Goal: Transaction & Acquisition: Subscribe to service/newsletter

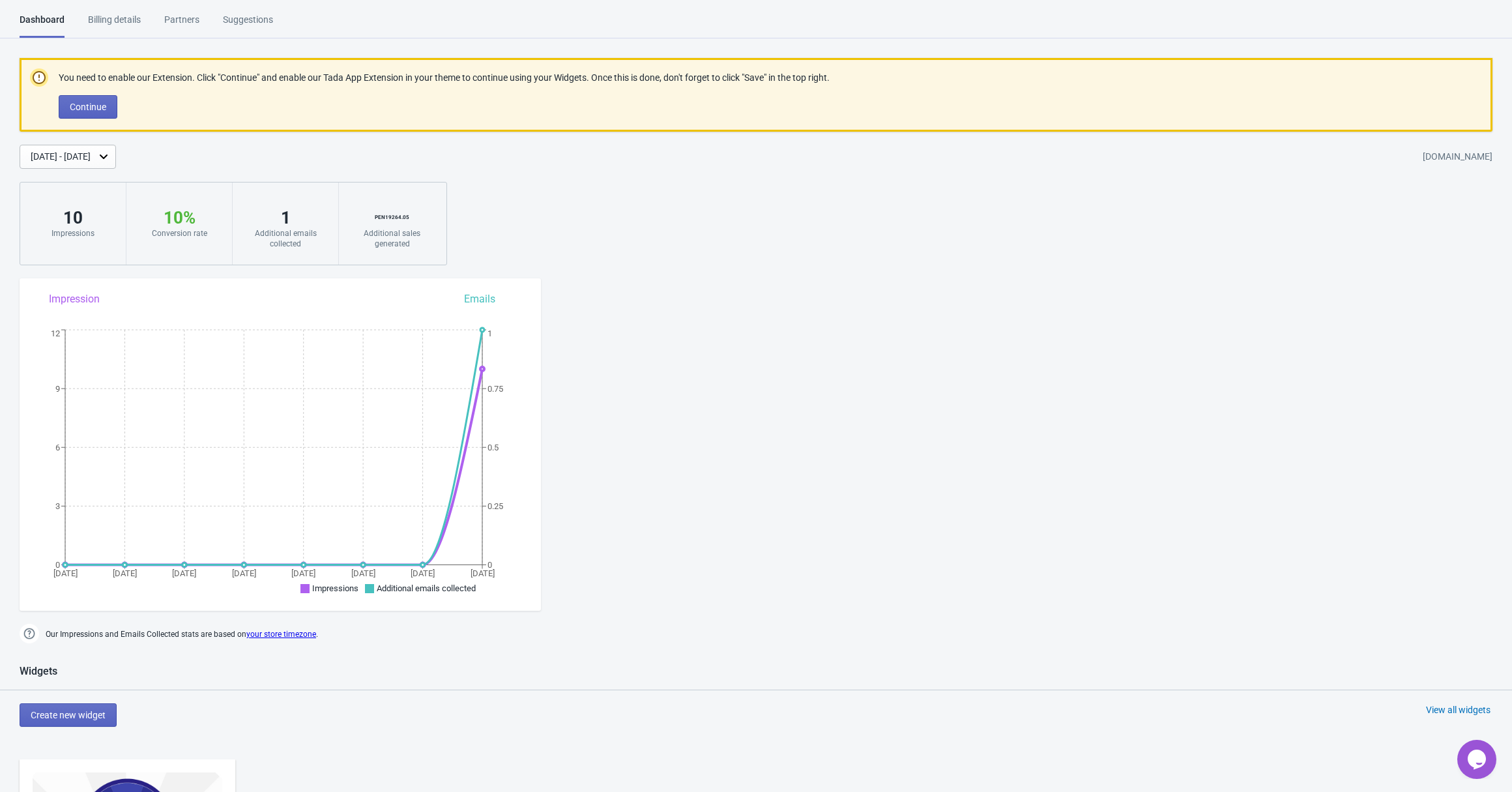
click at [220, 109] on p "Continue" at bounding box center [444, 106] width 772 height 24
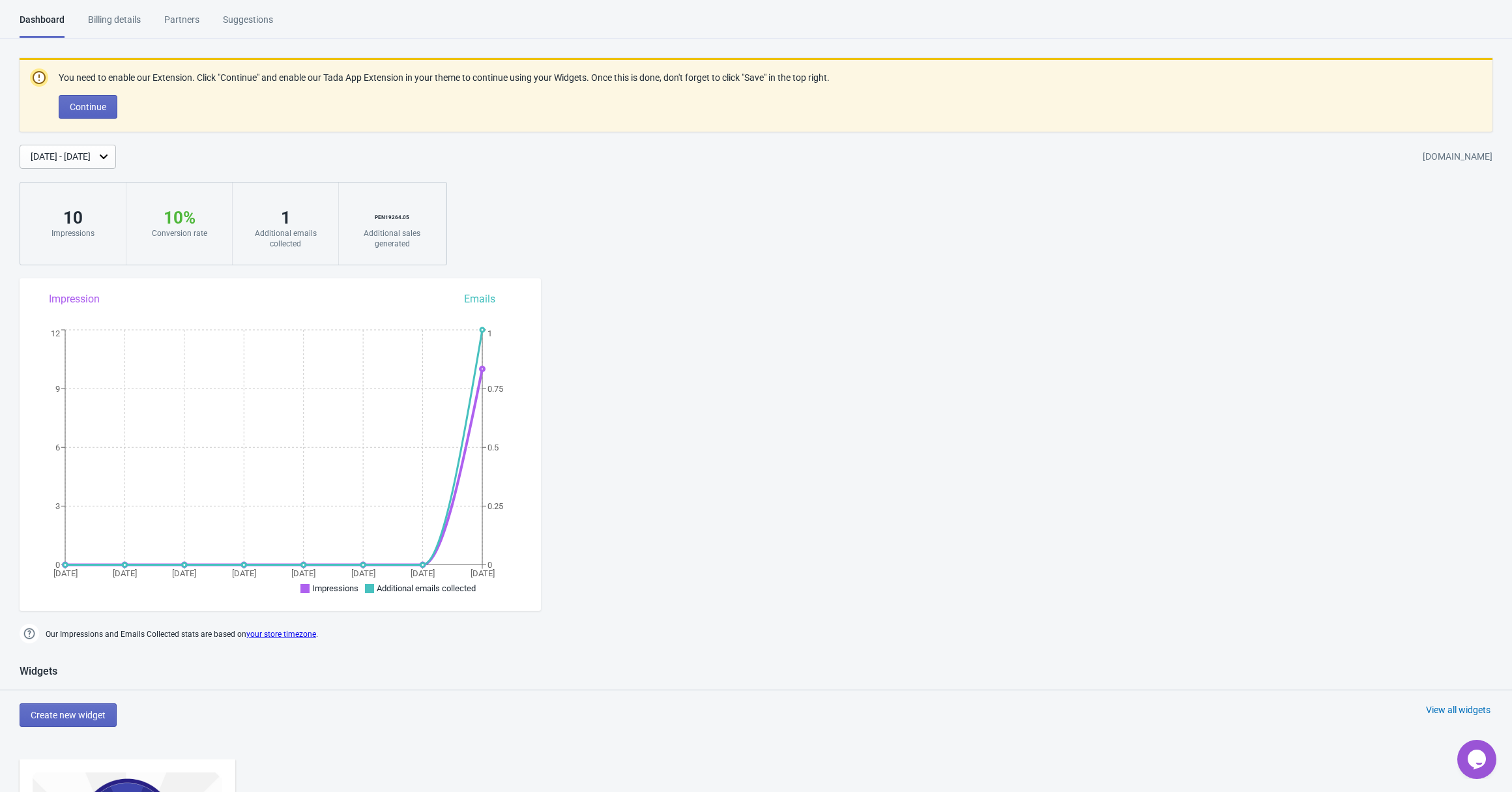
click at [124, 20] on div "Billing details" at bounding box center [115, 24] width 53 height 23
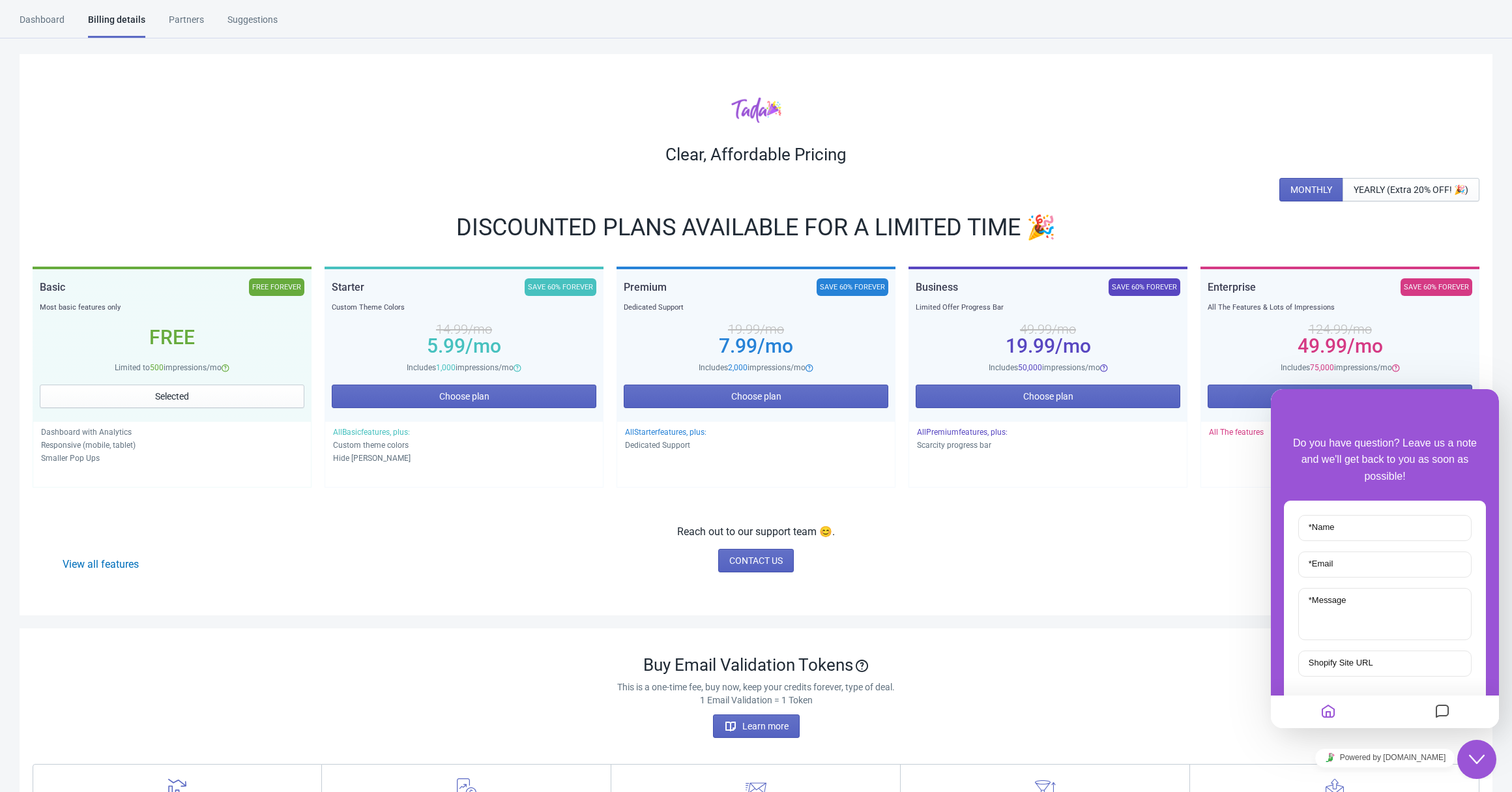
click at [46, 13] on div "Dashboard" at bounding box center [42, 24] width 45 height 23
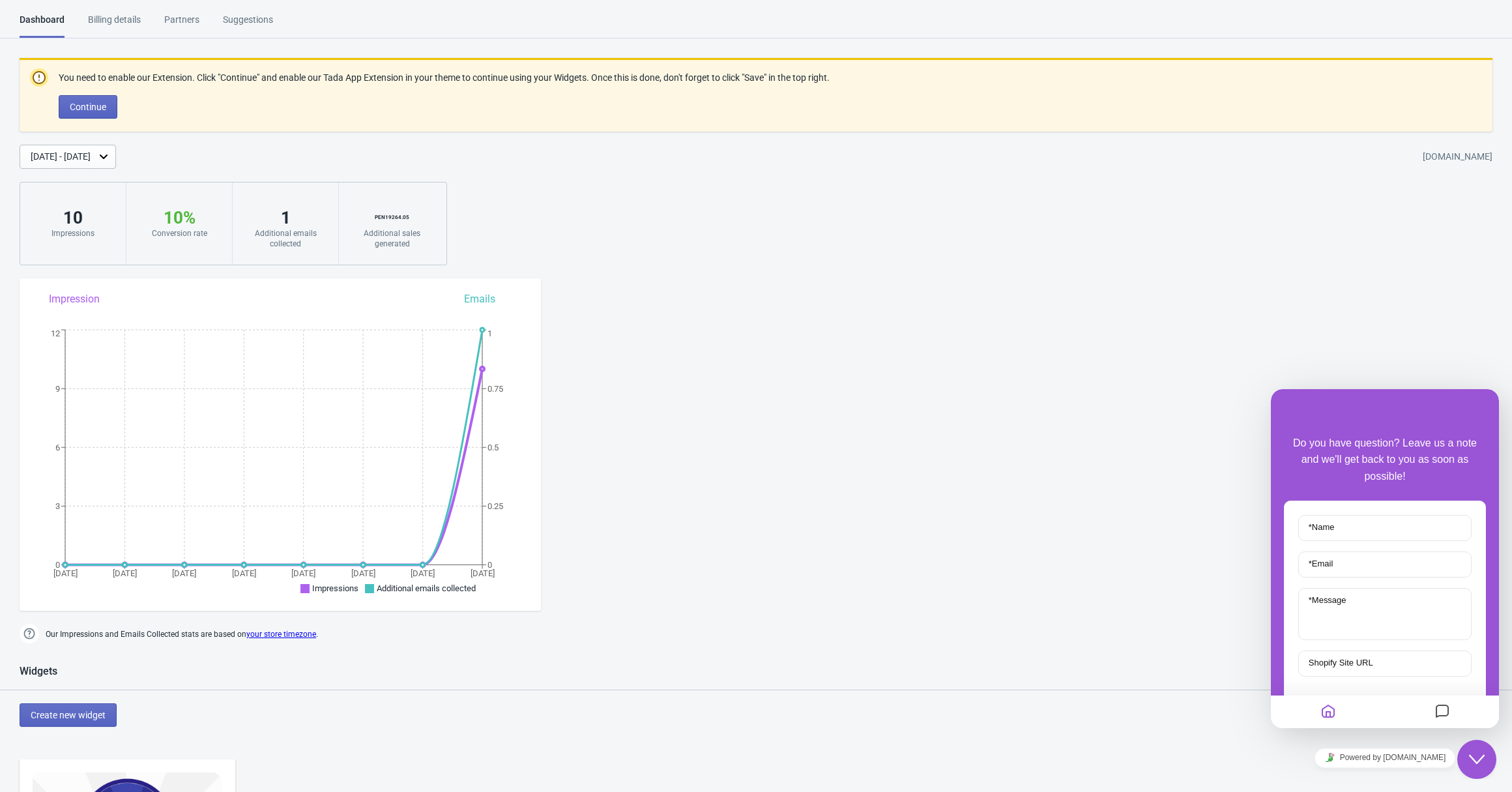
click at [186, 18] on div "Partners" at bounding box center [182, 24] width 35 height 23
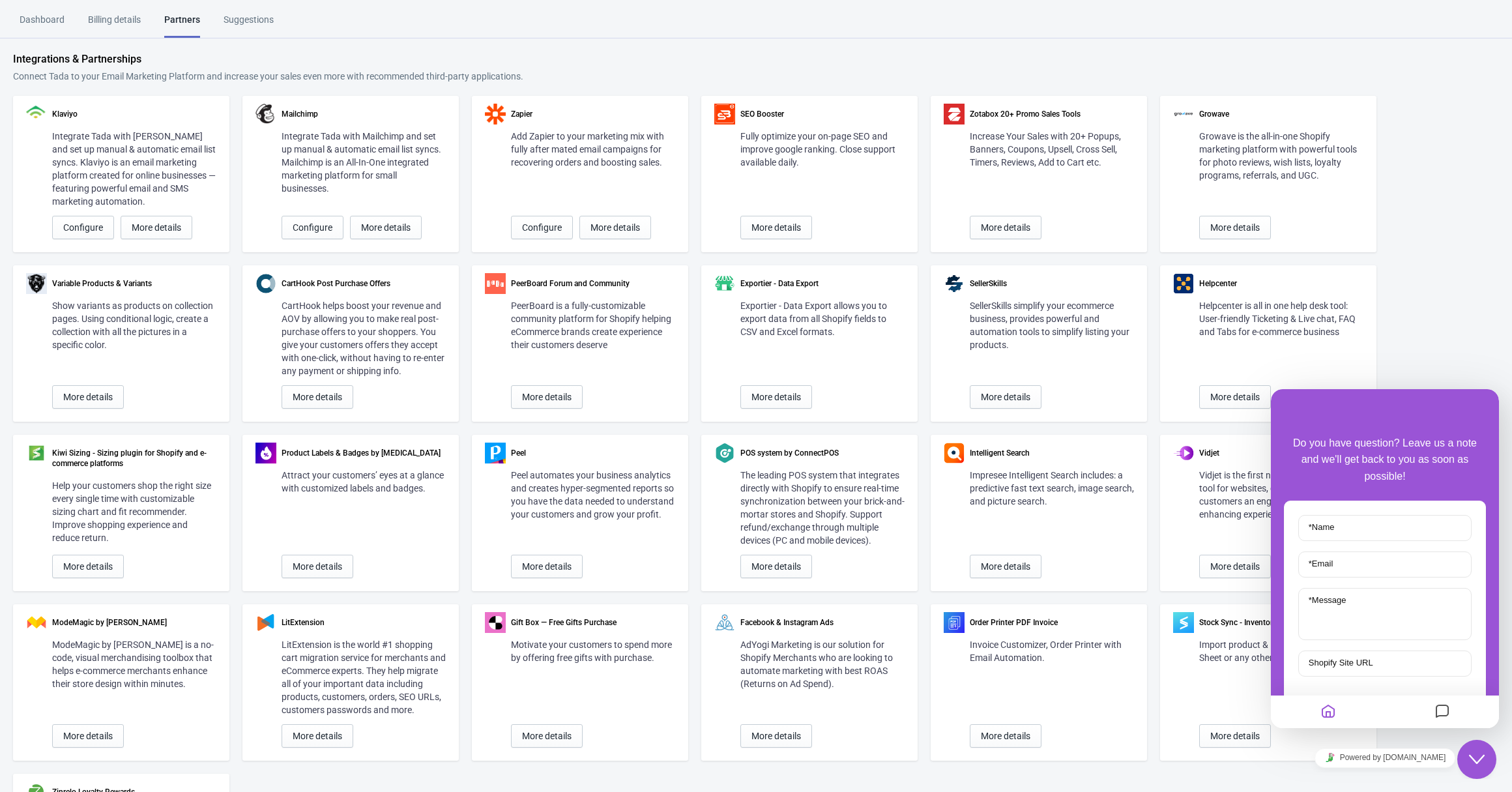
click at [253, 20] on div "Suggestions" at bounding box center [248, 24] width 50 height 23
click at [128, 19] on div "Billing details" at bounding box center [115, 24] width 53 height 23
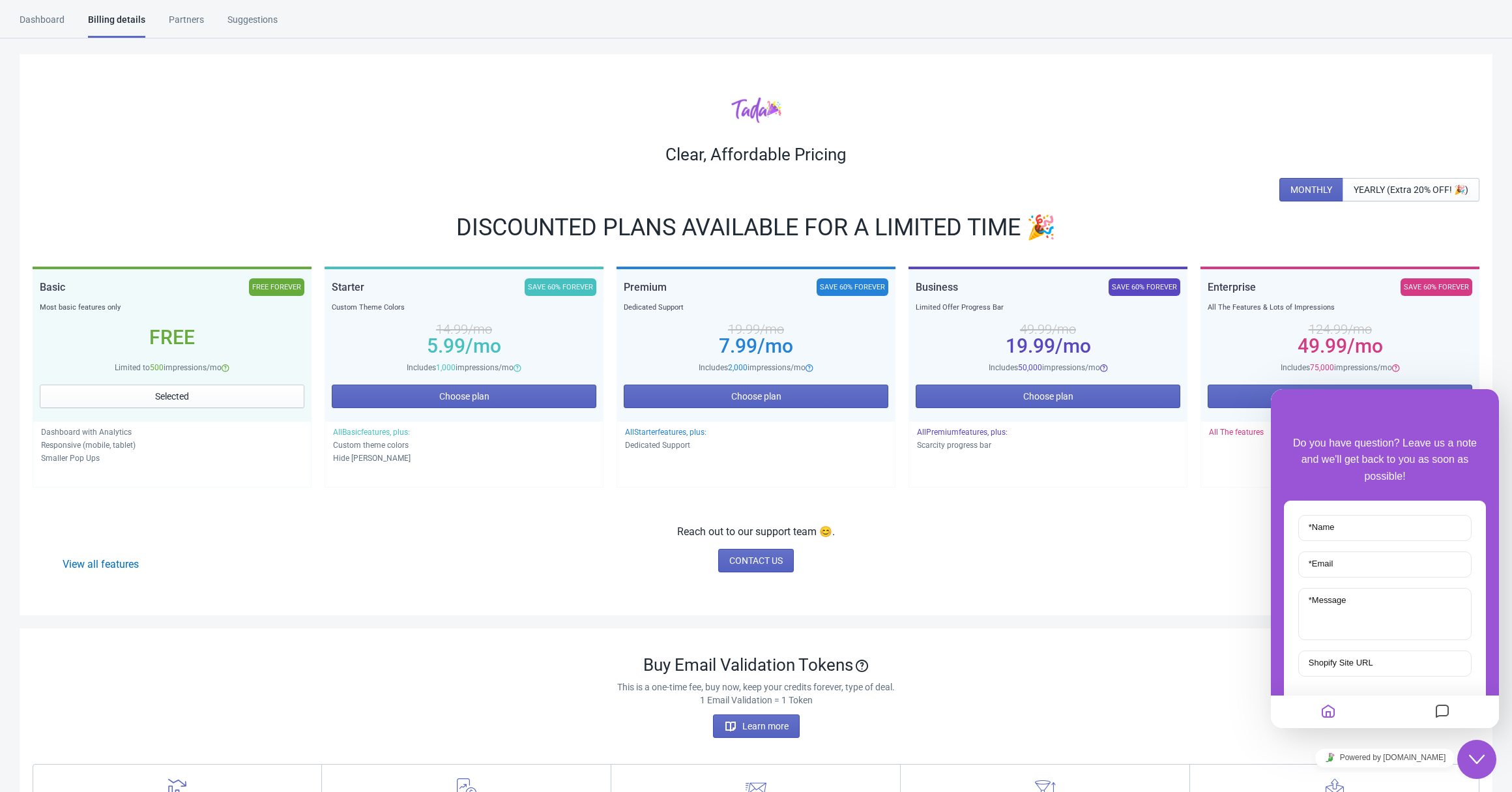
drag, startPoint x: 804, startPoint y: 466, endPoint x: 772, endPoint y: 443, distance: 39.4
click at [804, 466] on div "All Starter features, plus: Dedicated Support" at bounding box center [756, 454] width 279 height 67
click at [746, 396] on span "Choose plan" at bounding box center [756, 396] width 50 height 10
